Goal: Transaction & Acquisition: Download file/media

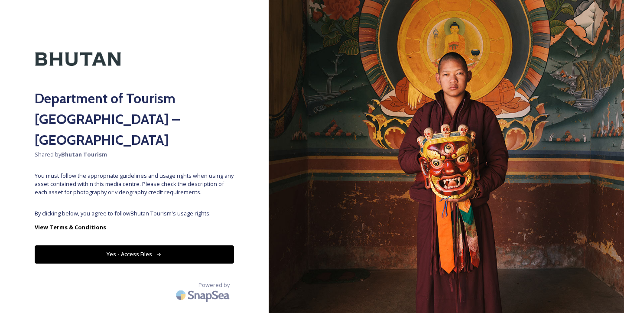
click at [149, 245] on button "Yes - Access Files" at bounding box center [134, 254] width 199 height 18
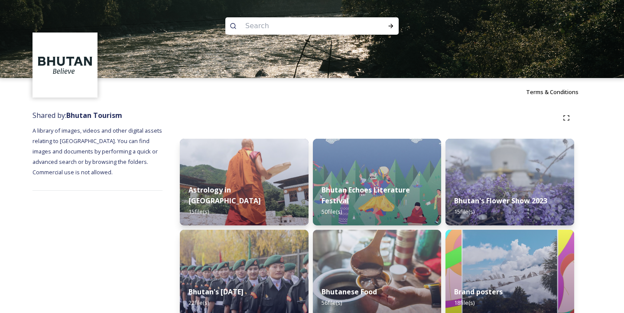
click at [268, 26] on input at bounding box center [300, 25] width 119 height 19
type input "National symbols"
click at [395, 25] on div "Run Search" at bounding box center [391, 26] width 16 height 16
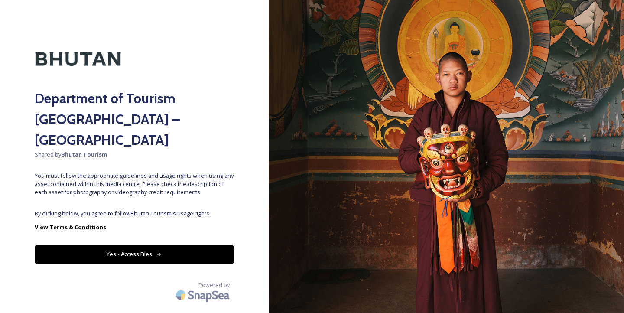
click at [158, 252] on icon at bounding box center [160, 255] width 6 height 6
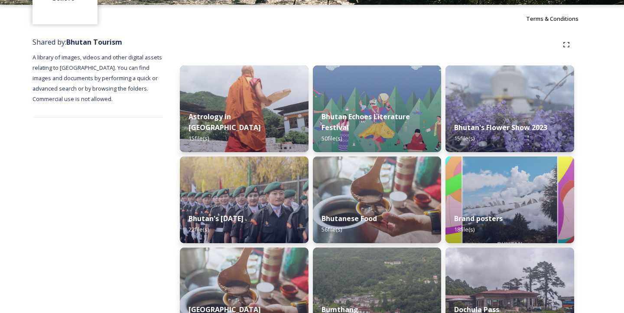
scroll to position [78, 0]
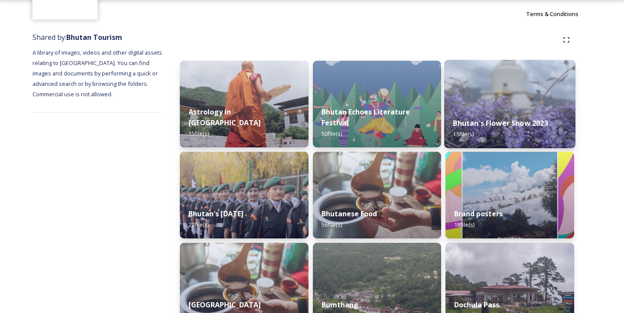
click at [492, 127] on strong "Bhutan's Flower Show 2023" at bounding box center [501, 123] width 95 height 10
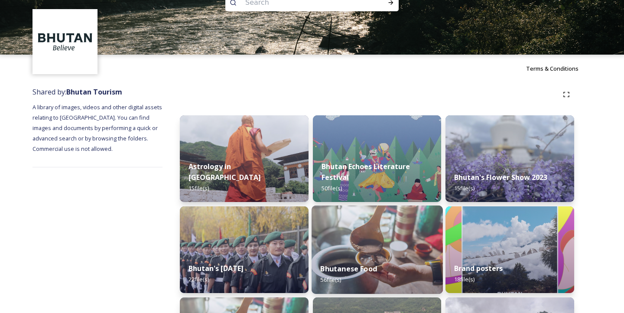
scroll to position [36, 0]
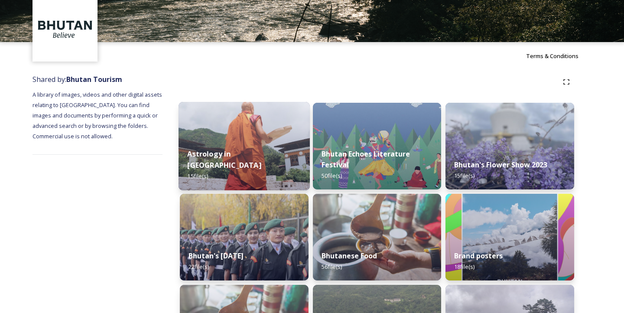
click at [238, 178] on div "Astrology in [GEOGRAPHIC_DATA] 15 file(s)" at bounding box center [244, 165] width 131 height 50
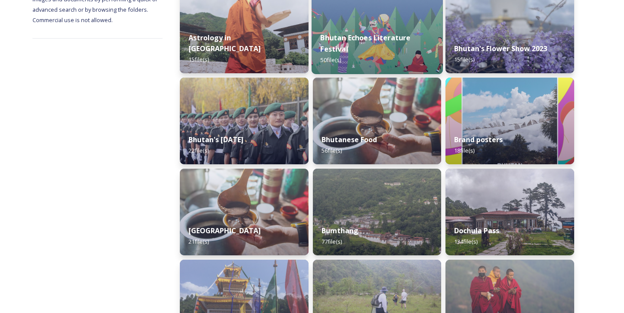
scroll to position [156, 0]
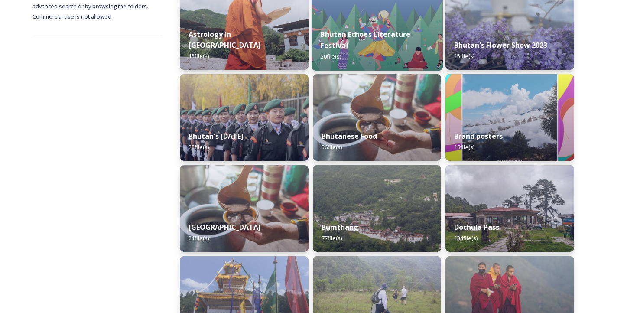
click at [387, 55] on div "Bhutan Echoes Literature Festival 50 file(s)" at bounding box center [377, 45] width 131 height 50
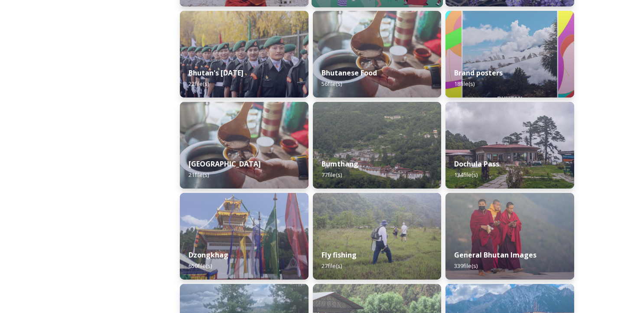
scroll to position [219, 0]
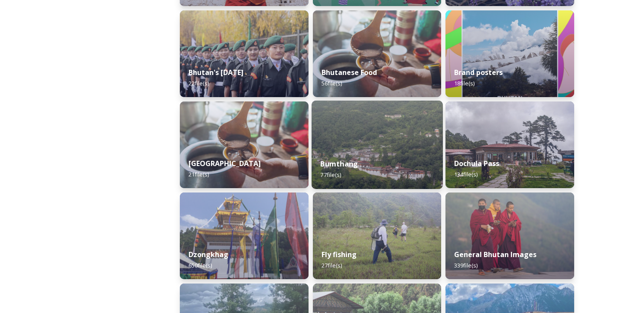
click at [362, 155] on div "Bumthang 77 file(s)" at bounding box center [377, 169] width 131 height 39
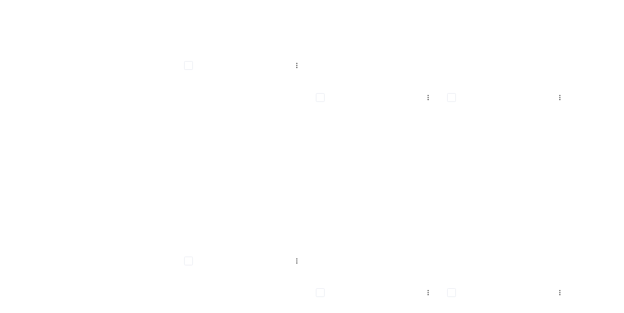
scroll to position [283, 0]
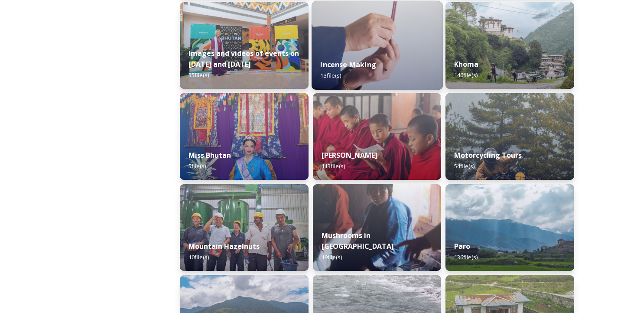
scroll to position [607, 0]
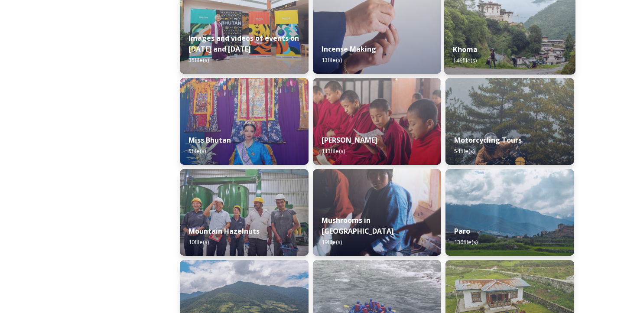
click at [520, 42] on div "Khoma 146 file(s)" at bounding box center [509, 54] width 131 height 39
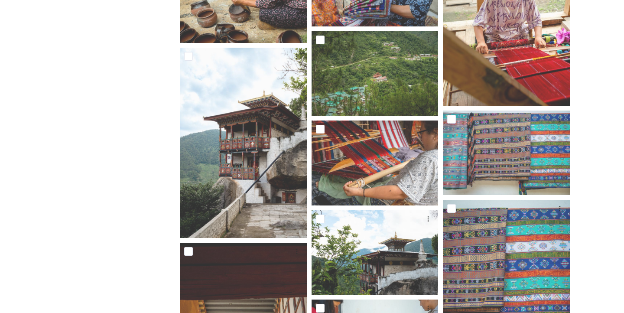
scroll to position [2042, 0]
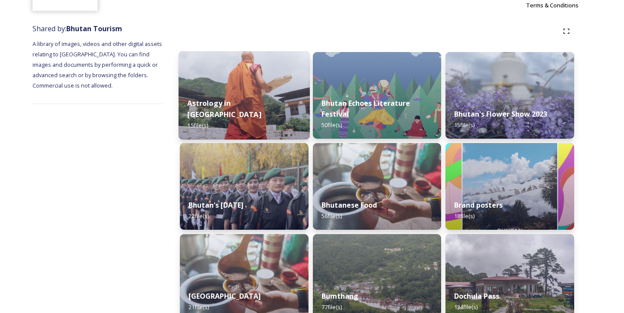
scroll to position [219, 0]
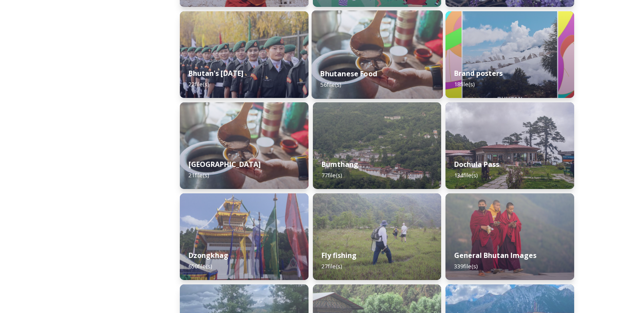
click at [374, 75] on strong "Bhutanese Food" at bounding box center [348, 74] width 57 height 10
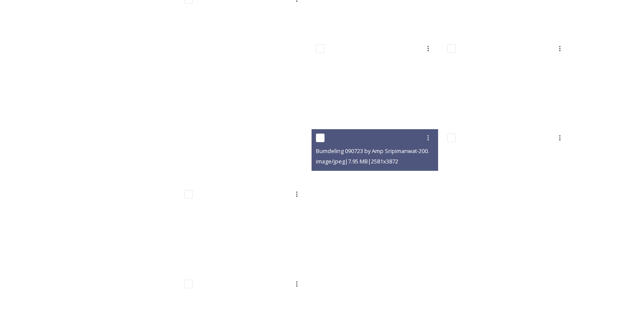
scroll to position [1268, 0]
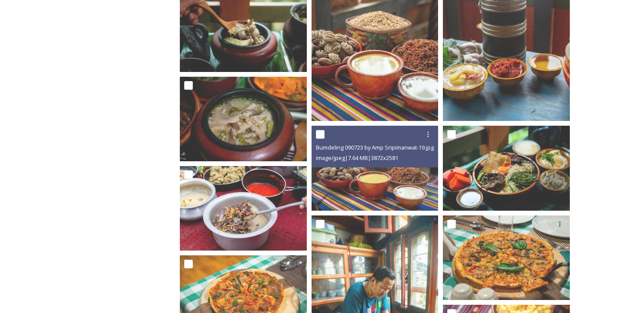
click at [415, 140] on div at bounding box center [376, 135] width 121 height 16
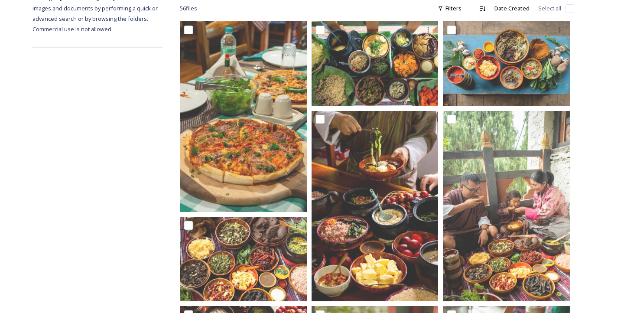
scroll to position [0, 0]
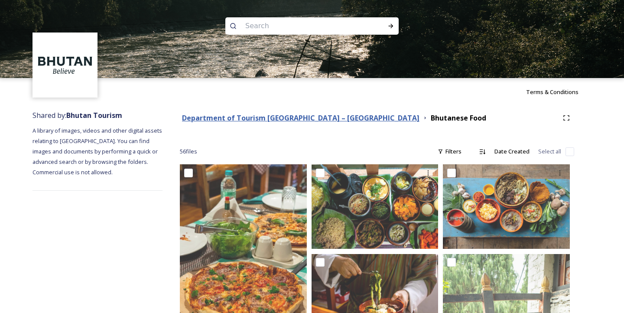
click at [324, 116] on strong "Department of Tourism [GEOGRAPHIC_DATA] – [GEOGRAPHIC_DATA]" at bounding box center [301, 118] width 238 height 10
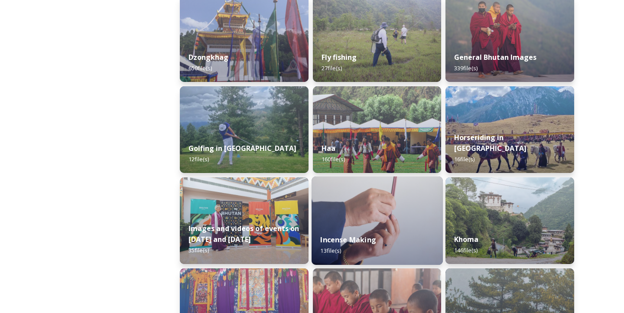
scroll to position [415, 0]
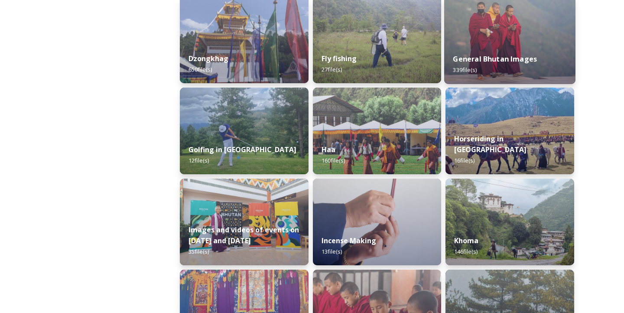
click at [529, 45] on img at bounding box center [509, 40] width 131 height 88
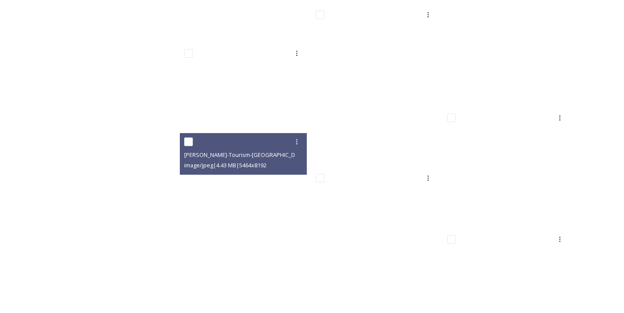
scroll to position [9021, 0]
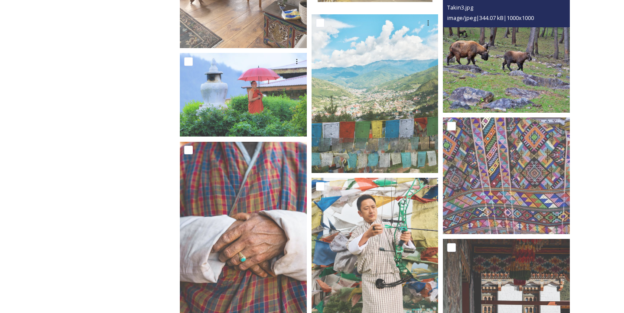
click at [506, 65] on img at bounding box center [506, 49] width 127 height 127
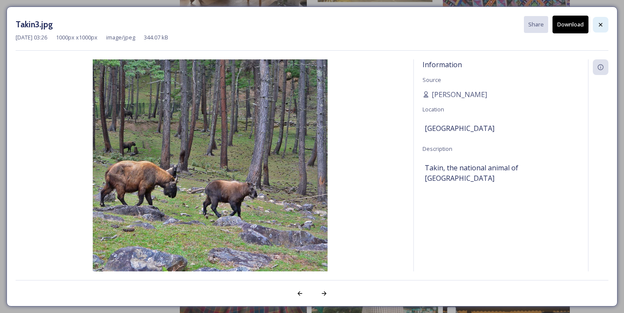
click at [604, 24] on icon at bounding box center [601, 24] width 7 height 7
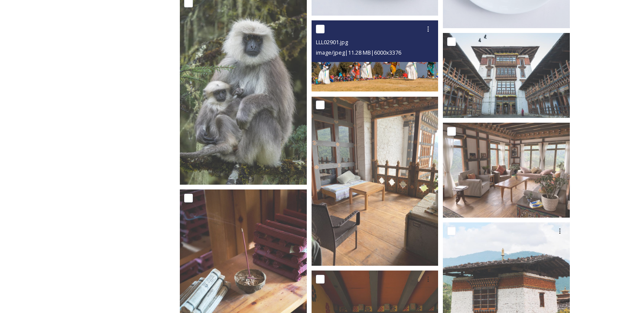
scroll to position [10554, 0]
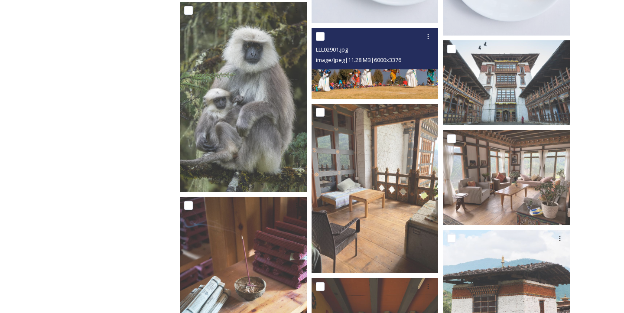
click at [366, 83] on img at bounding box center [375, 64] width 127 height 72
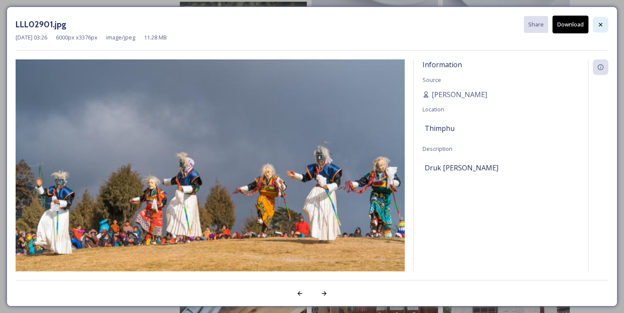
click at [601, 25] on icon at bounding box center [601, 24] width 7 height 7
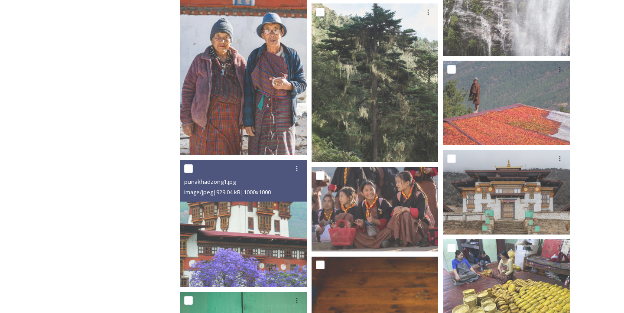
scroll to position [11772, 0]
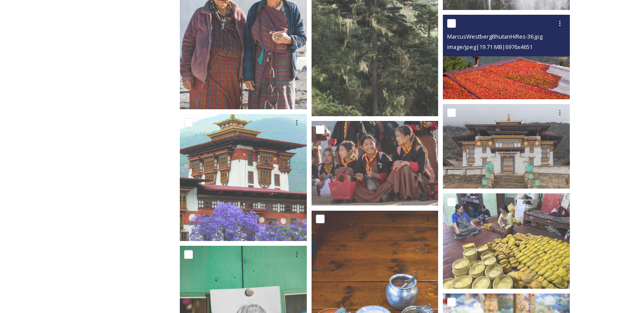
click at [509, 82] on img at bounding box center [506, 57] width 127 height 85
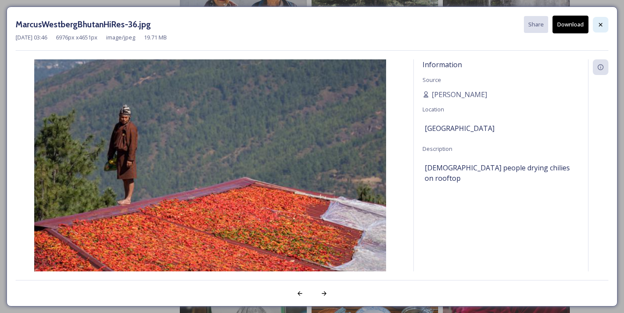
click at [602, 30] on div at bounding box center [601, 25] width 16 height 16
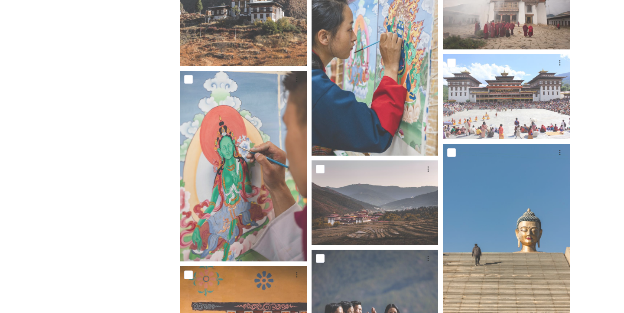
scroll to position [0, 0]
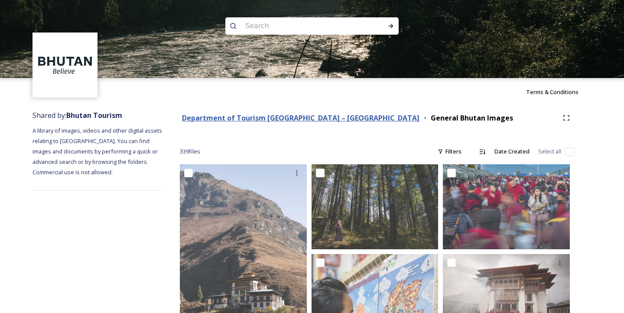
click at [329, 120] on strong "Department of Tourism [GEOGRAPHIC_DATA] – [GEOGRAPHIC_DATA]" at bounding box center [301, 118] width 238 height 10
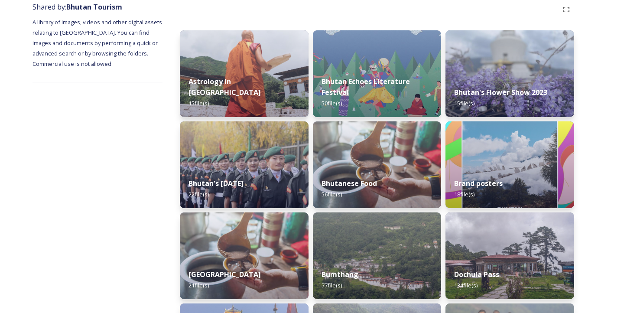
scroll to position [98, 0]
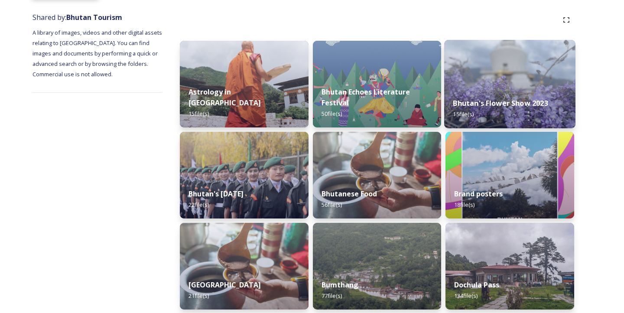
click at [475, 82] on img at bounding box center [509, 84] width 131 height 88
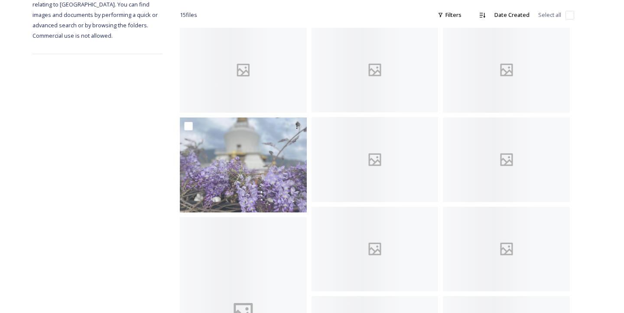
scroll to position [137, 0]
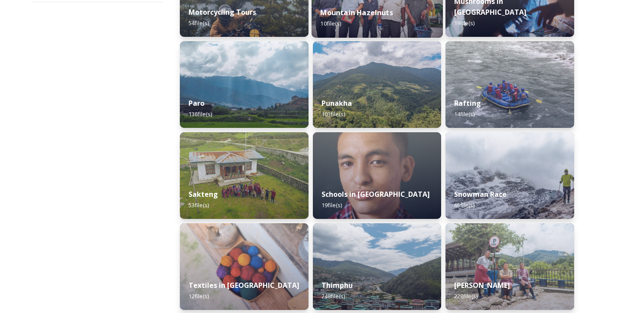
scroll to position [209, 0]
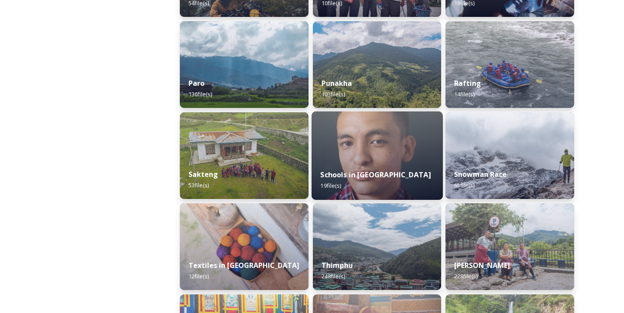
click at [356, 184] on div "Schools in [GEOGRAPHIC_DATA] 19 file(s)" at bounding box center [377, 179] width 131 height 39
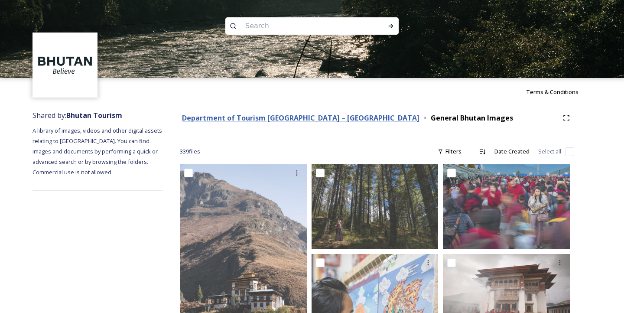
click at [266, 119] on strong "Department of Tourism [GEOGRAPHIC_DATA] – [GEOGRAPHIC_DATA]" at bounding box center [301, 118] width 238 height 10
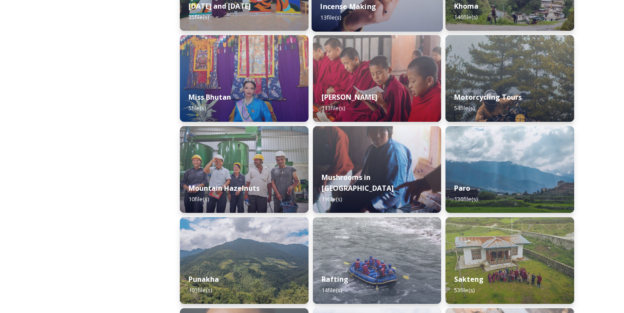
scroll to position [677, 0]
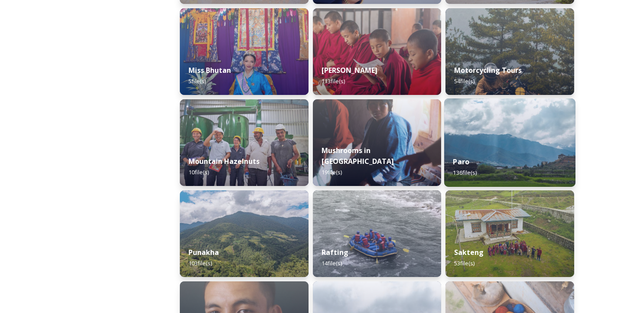
click at [512, 151] on div "Paro 136 file(s)" at bounding box center [509, 166] width 131 height 39
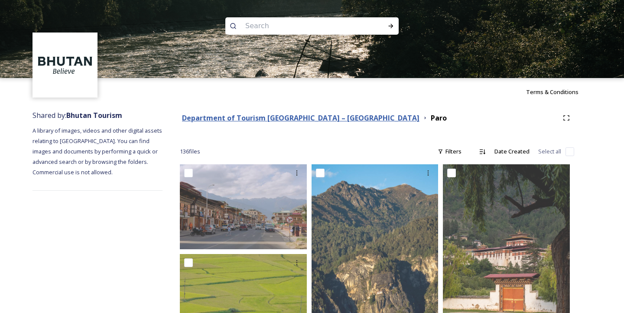
click at [245, 116] on strong "Department of Tourism [GEOGRAPHIC_DATA] – [GEOGRAPHIC_DATA]" at bounding box center [301, 118] width 238 height 10
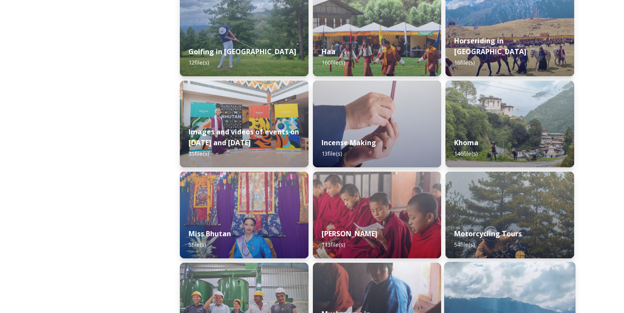
scroll to position [510, 0]
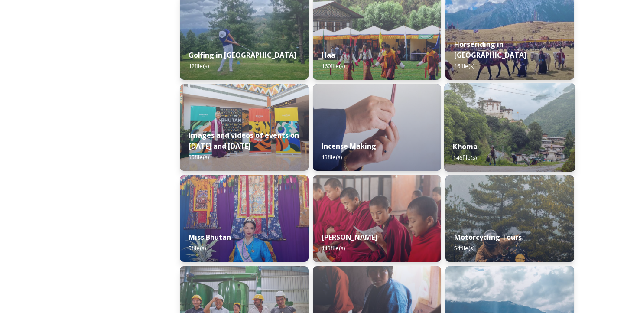
click at [485, 134] on div "Khoma 146 file(s)" at bounding box center [509, 151] width 131 height 39
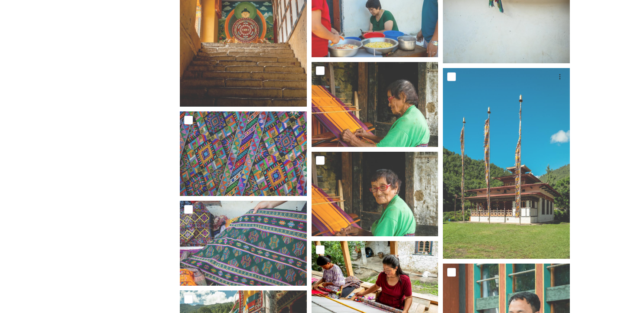
scroll to position [2905, 0]
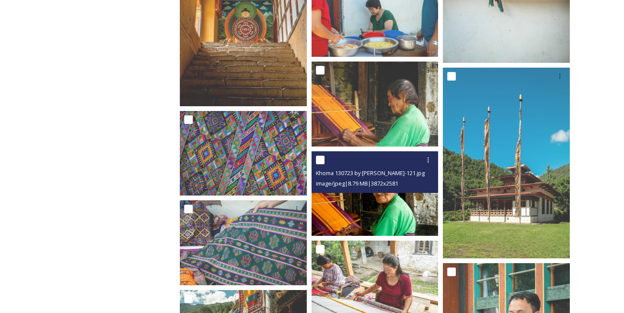
click at [376, 209] on img at bounding box center [375, 193] width 127 height 85
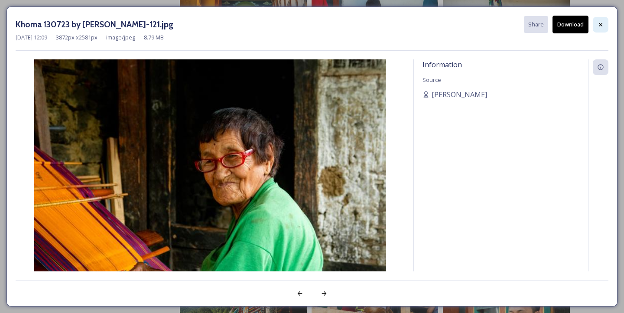
click at [608, 23] on div at bounding box center [601, 25] width 16 height 16
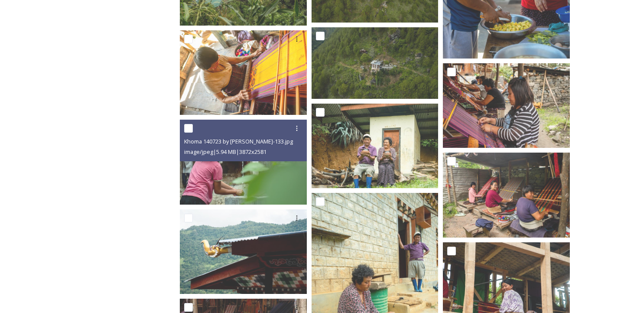
scroll to position [3668, 0]
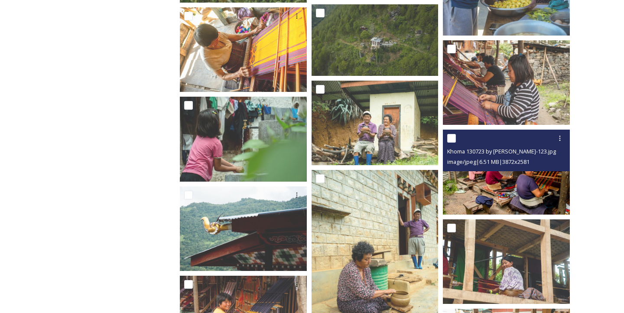
click at [529, 195] on img at bounding box center [506, 172] width 127 height 85
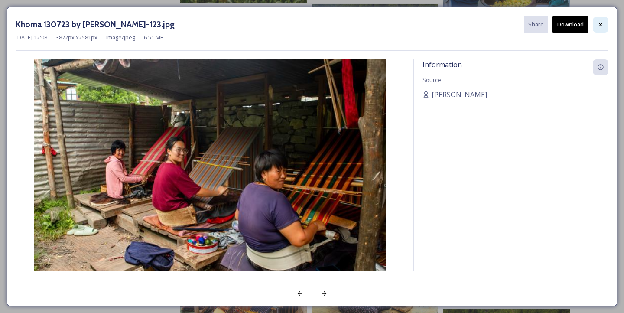
click at [599, 27] on icon at bounding box center [601, 24] width 7 height 7
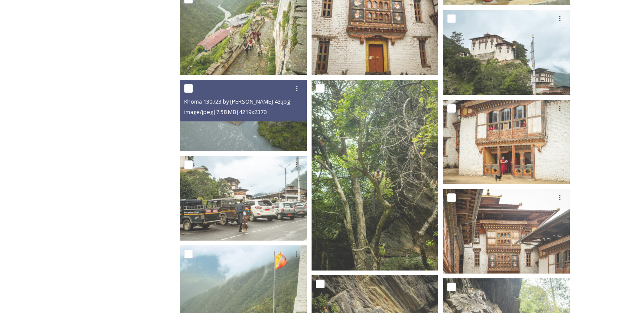
scroll to position [5466, 0]
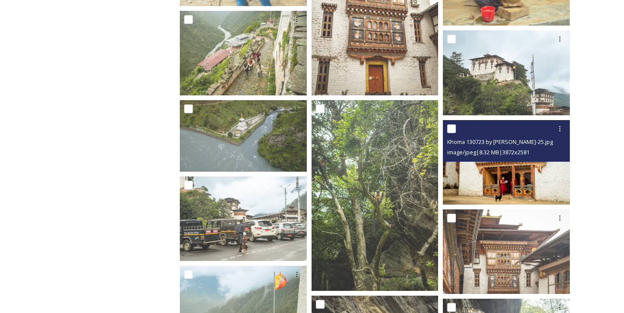
click at [501, 187] on img at bounding box center [506, 162] width 127 height 85
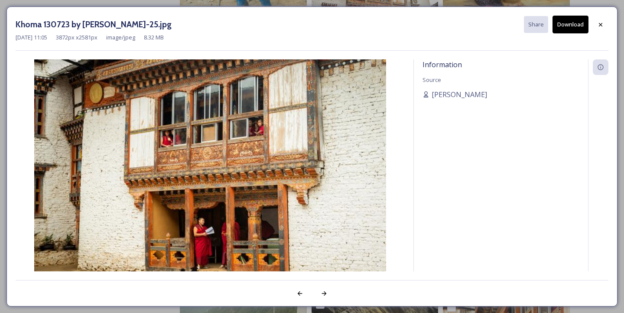
click at [571, 31] on button "Download" at bounding box center [571, 25] width 36 height 18
